Goal: Task Accomplishment & Management: Manage account settings

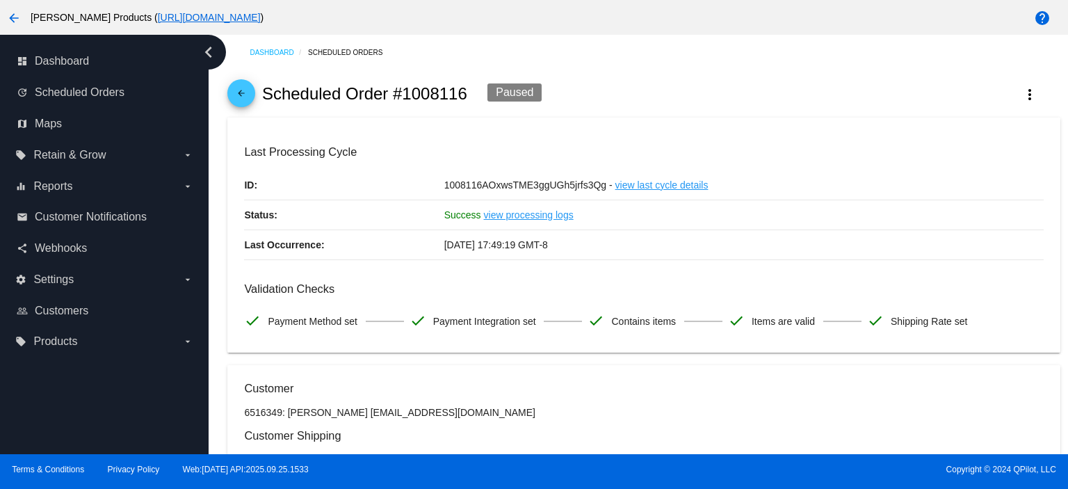
click at [237, 95] on mat-icon "arrow_back" at bounding box center [241, 96] width 17 height 17
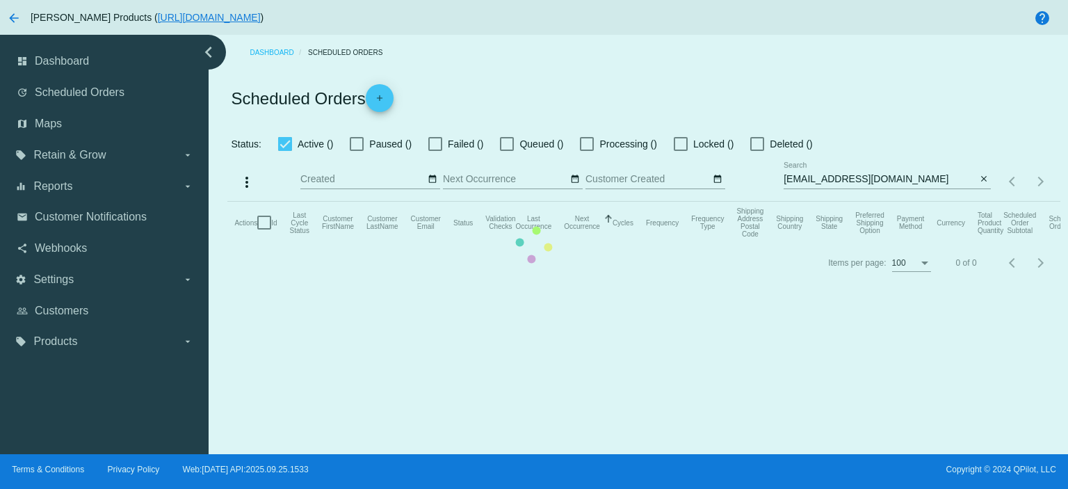
click at [913, 202] on mat-table "Actions Id Last Cycle Status Customer FirstName Customer LastName Customer Emai…" at bounding box center [643, 223] width 833 height 42
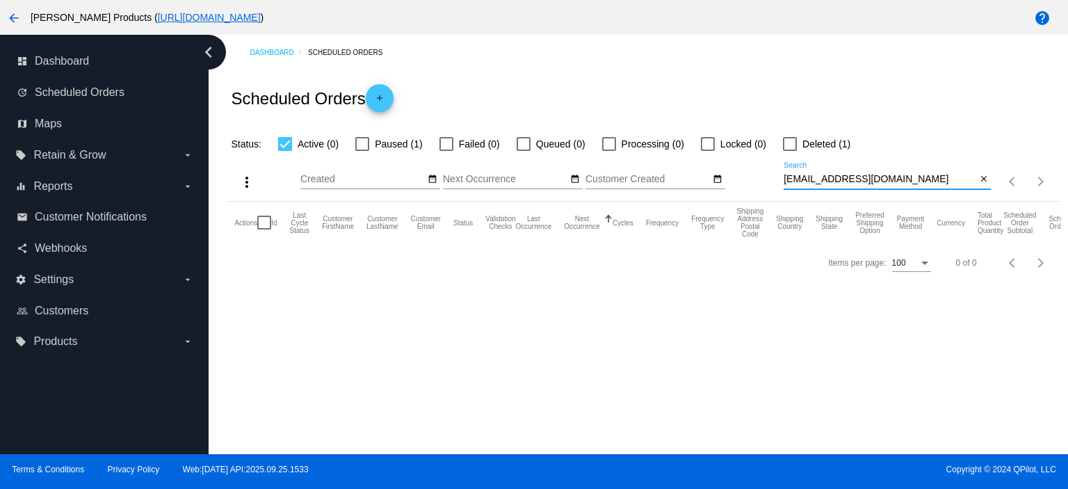
drag, startPoint x: 914, startPoint y: 183, endPoint x: 725, endPoint y: 185, distance: 188.5
click at [729, 187] on div "more_vert Sep Jan Feb Mar [DATE]" at bounding box center [643, 176] width 833 height 49
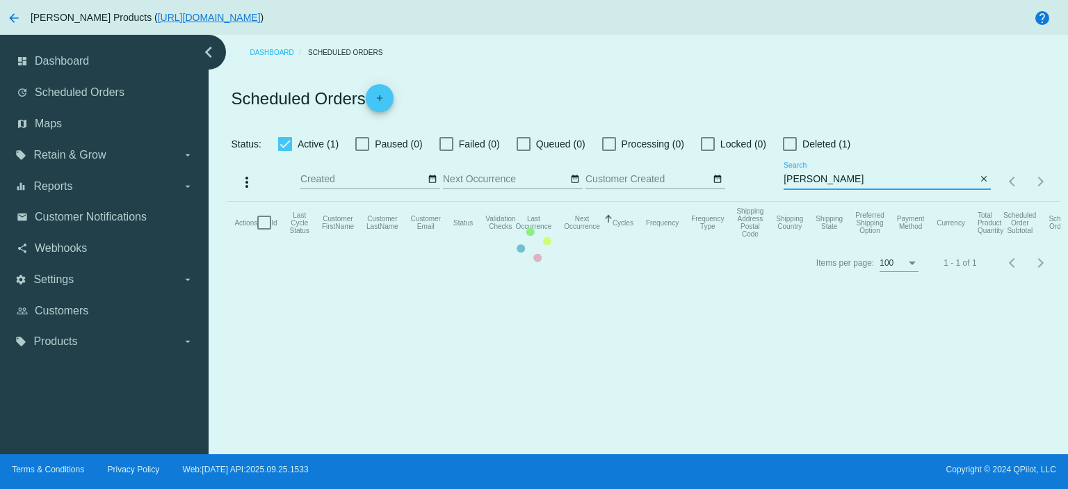
type input "[EMAIL_ADDRESS][DOMAIN_NAME]"
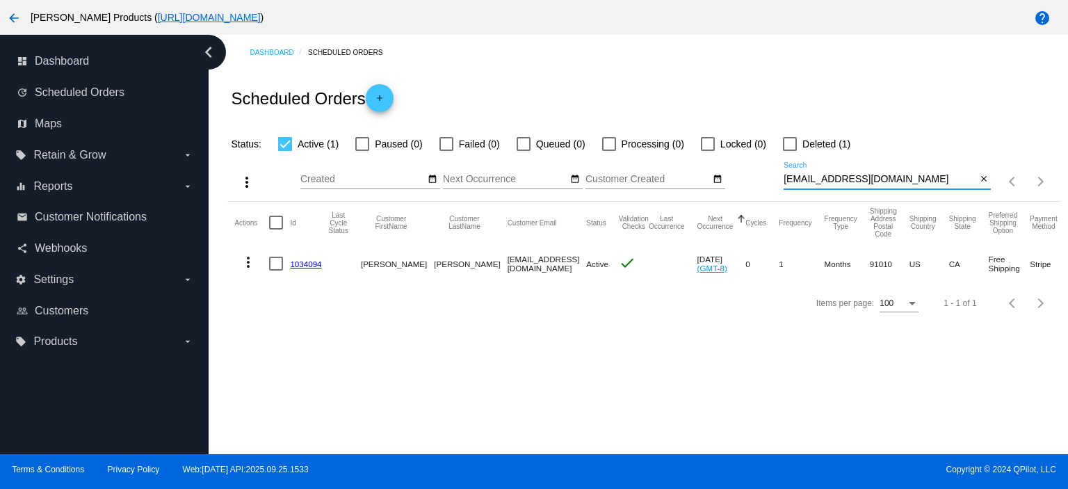
click at [302, 260] on link "1034094" at bounding box center [305, 263] width 31 height 9
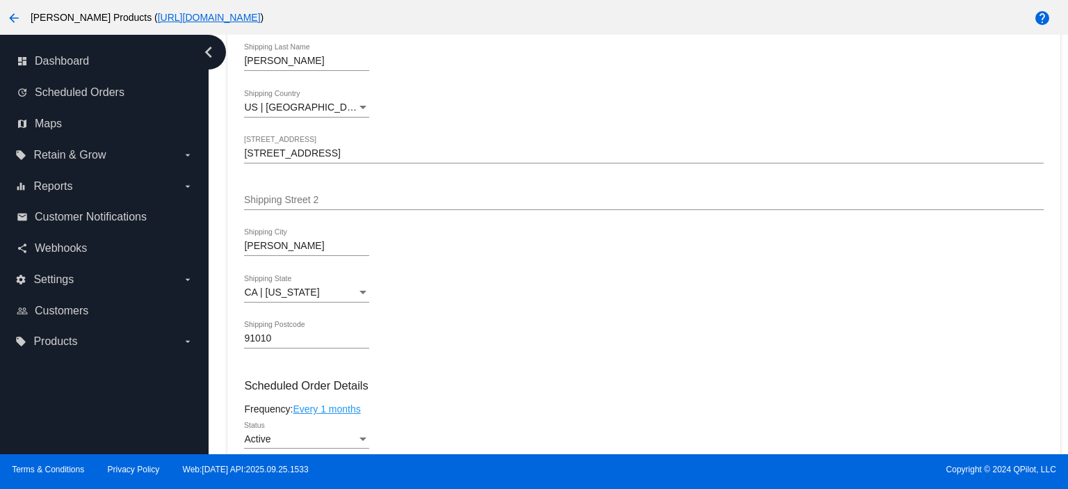
scroll to position [371, 0]
click at [152, 88] on link "update Scheduled Orders" at bounding box center [105, 92] width 177 height 22
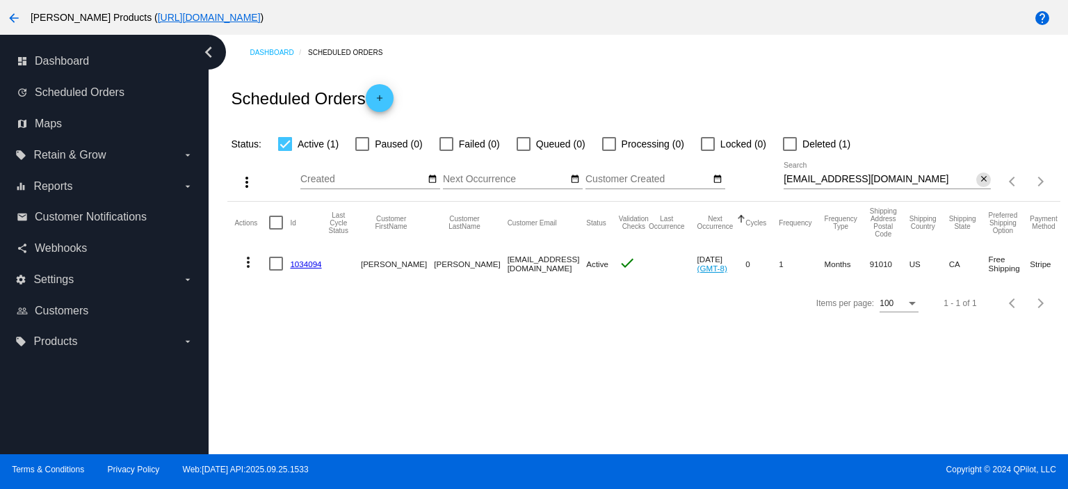
click at [986, 184] on mat-icon "close" at bounding box center [984, 179] width 10 height 11
